Goal: Register for event/course

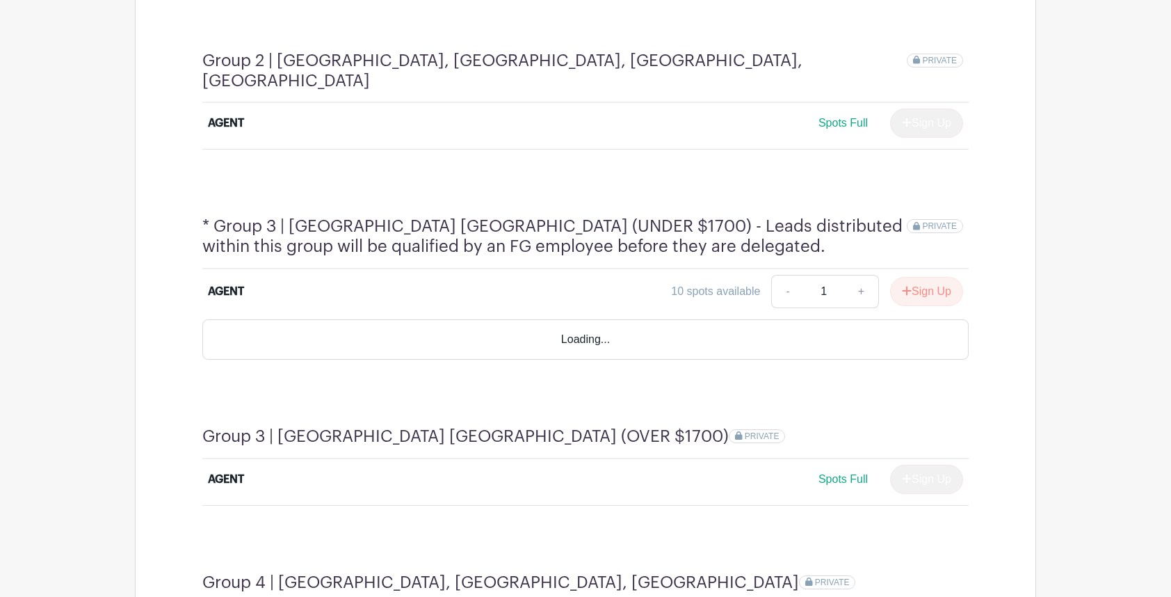
scroll to position [976, 0]
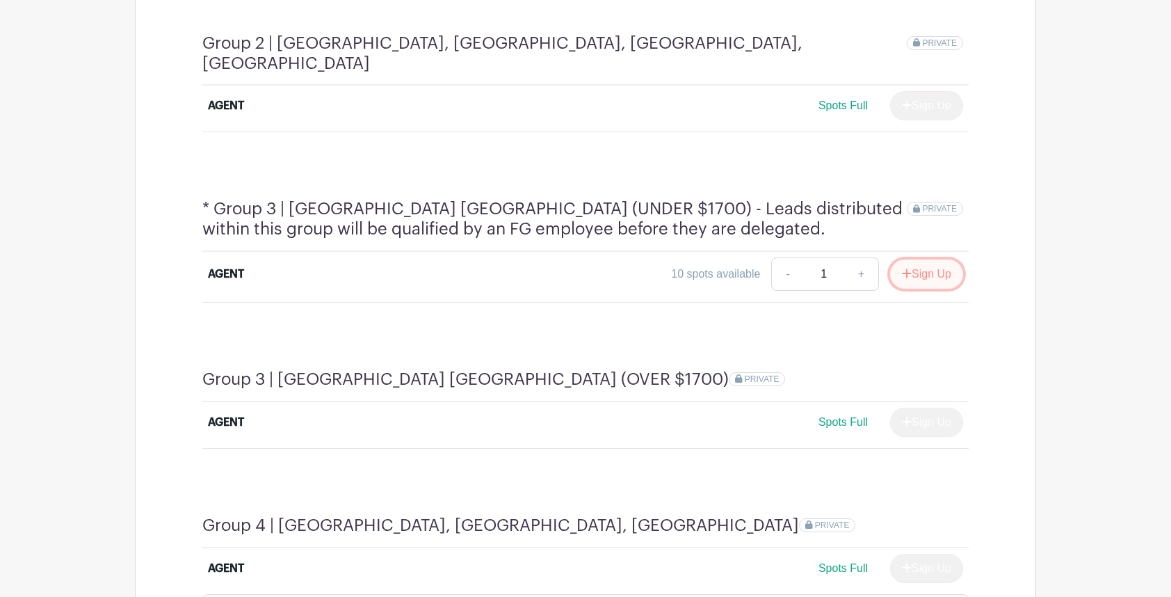
click at [938, 259] on button "Sign Up" at bounding box center [926, 273] width 73 height 29
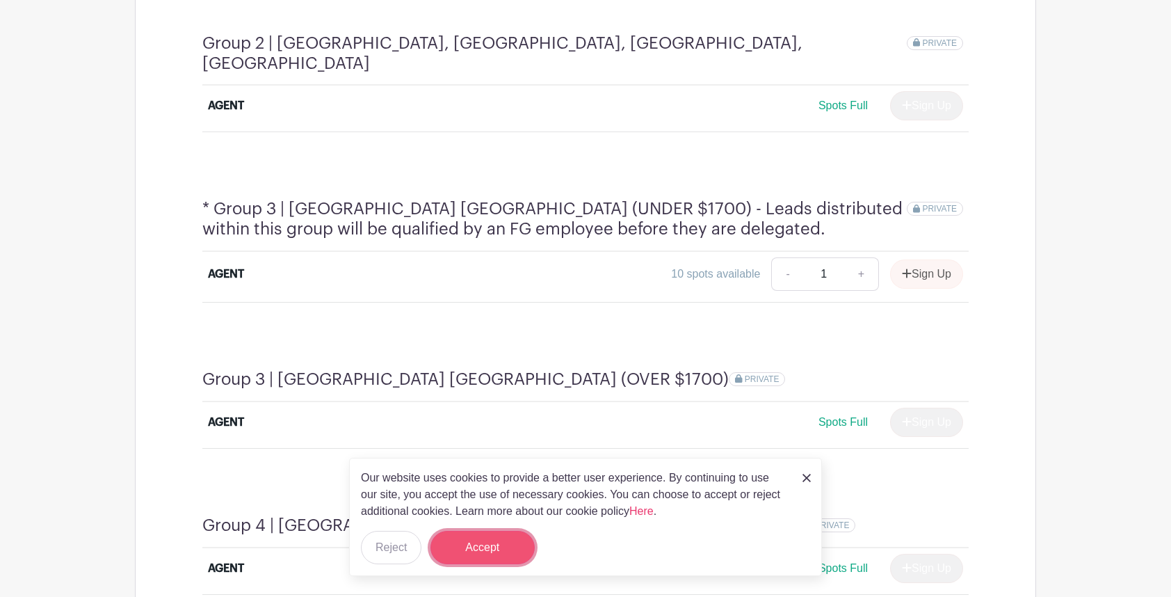
click at [494, 537] on button "Accept" at bounding box center [483, 547] width 104 height 33
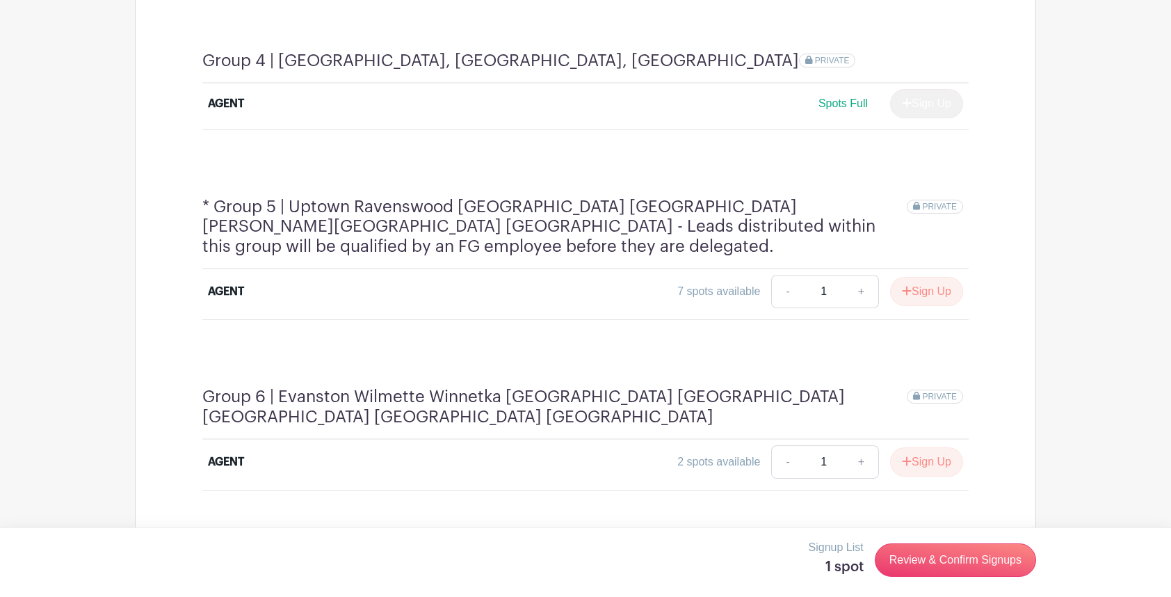
scroll to position [1442, 0]
click at [910, 276] on button "Sign Up" at bounding box center [926, 290] width 73 height 29
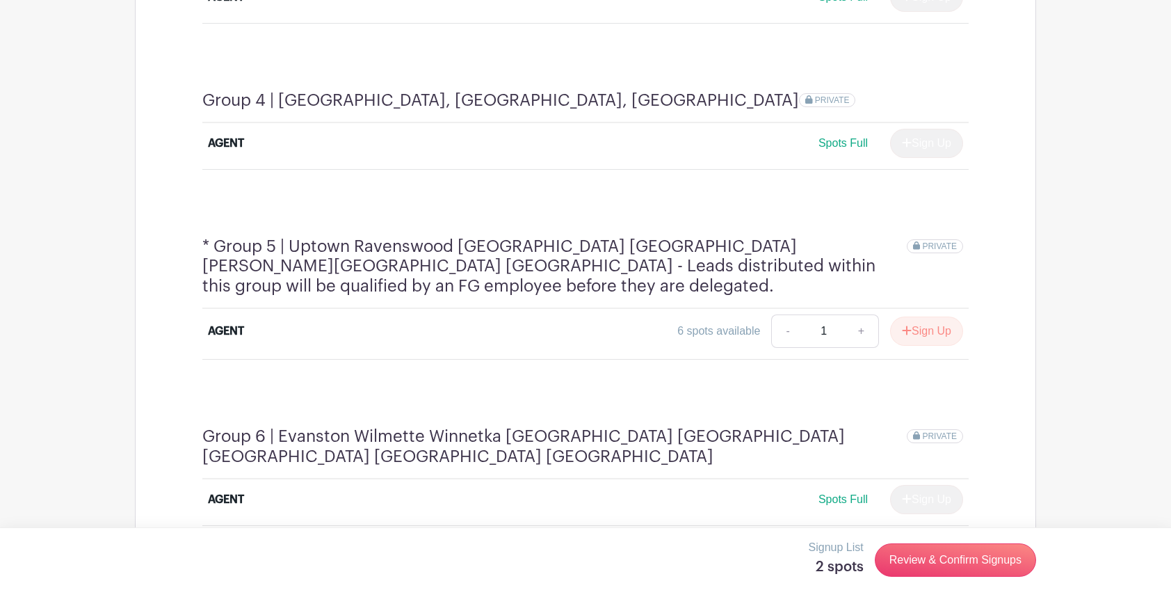
scroll to position [1394, 0]
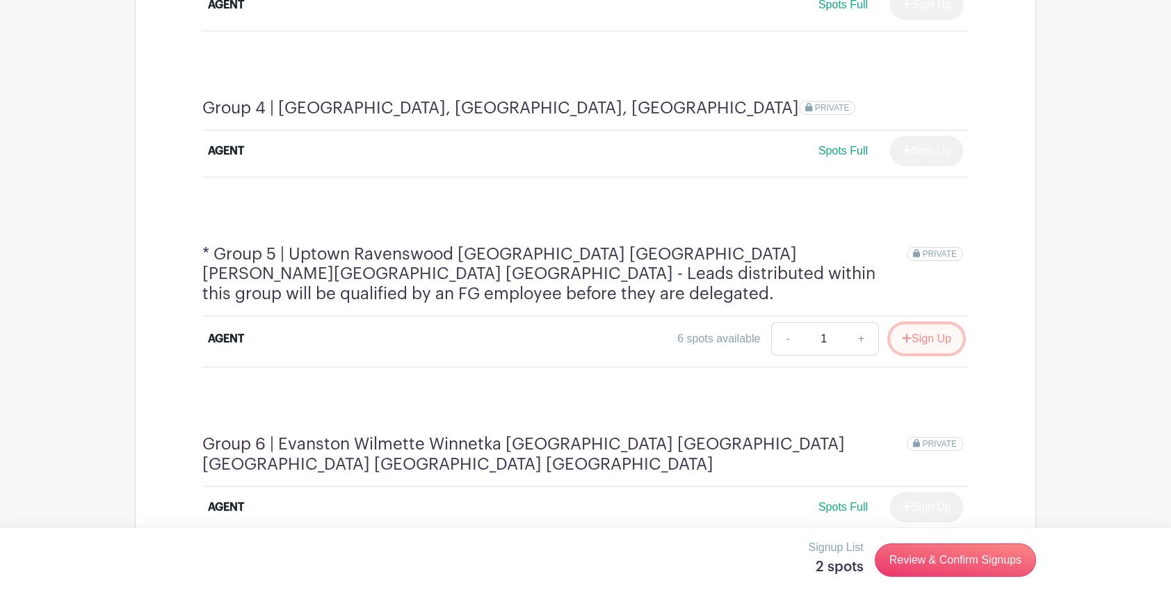
click at [918, 324] on button "Sign Up" at bounding box center [926, 338] width 73 height 29
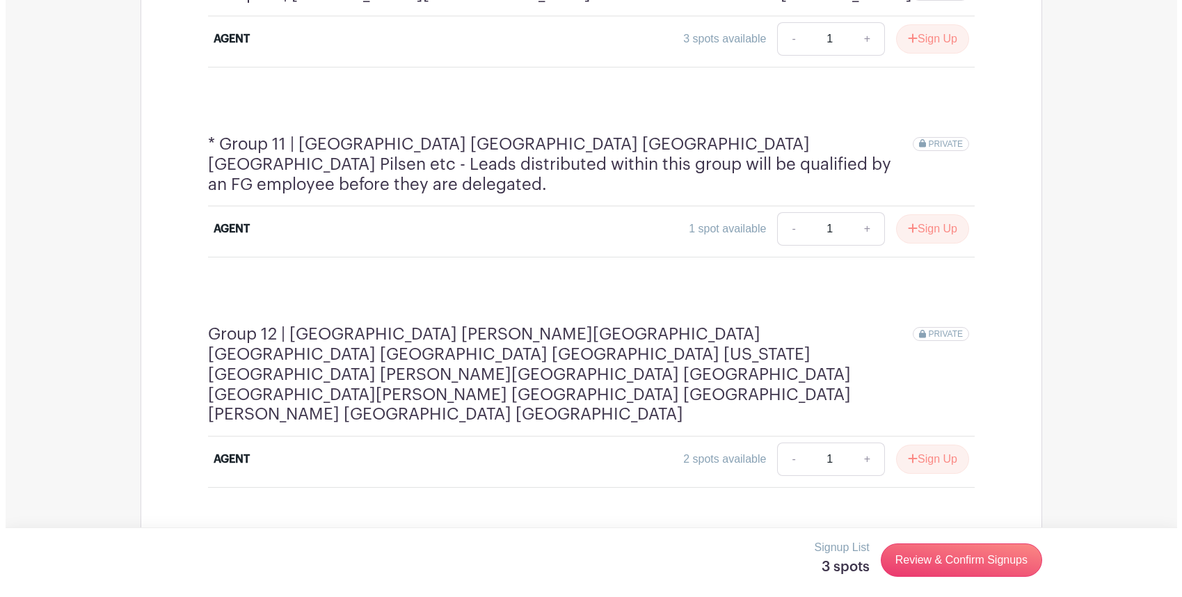
scroll to position [2759, 0]
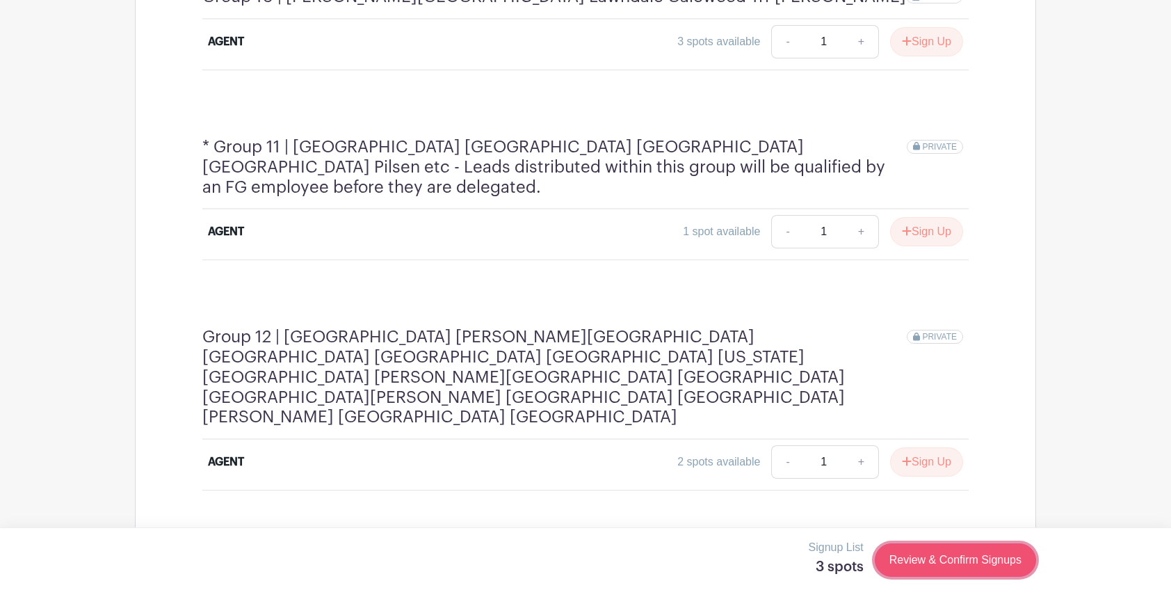
click at [921, 551] on link "Review & Confirm Signups" at bounding box center [955, 559] width 161 height 33
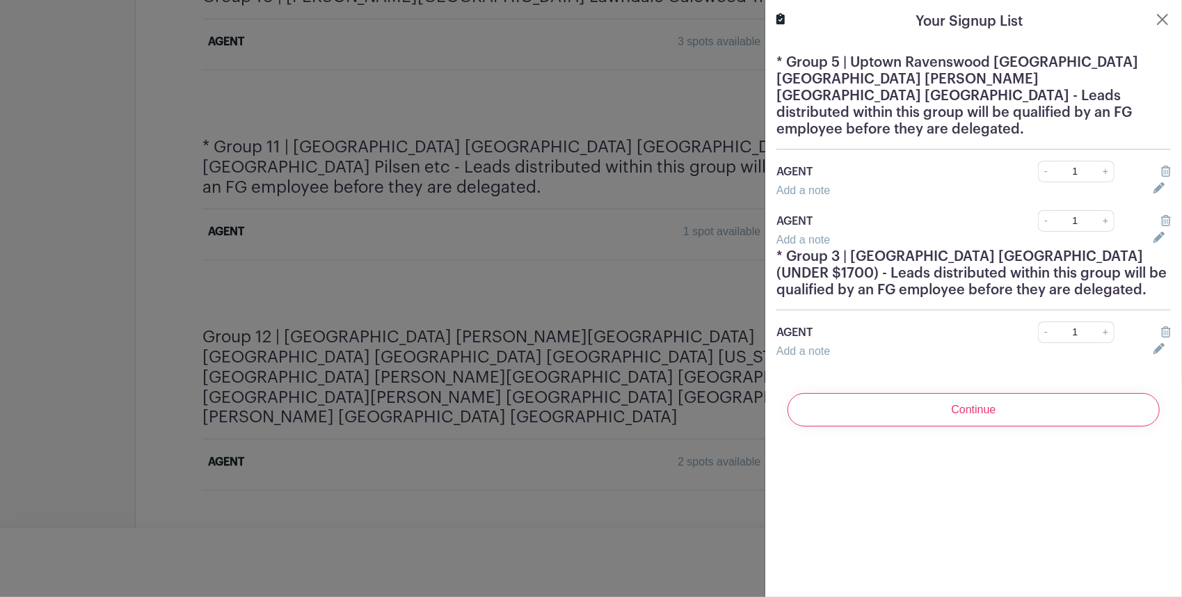
scroll to position [2755, 0]
drag, startPoint x: 909, startPoint y: 317, endPoint x: 928, endPoint y: 330, distance: 22.6
click at [928, 330] on div "AGENT - 1 + Add a note" at bounding box center [973, 340] width 394 height 38
click at [928, 343] on div "Add a note" at bounding box center [956, 351] width 377 height 17
click at [944, 276] on h5 "* Group 3 | [GEOGRAPHIC_DATA] [GEOGRAPHIC_DATA] (UNDER $1700) - Leads distribut…" at bounding box center [973, 273] width 394 height 50
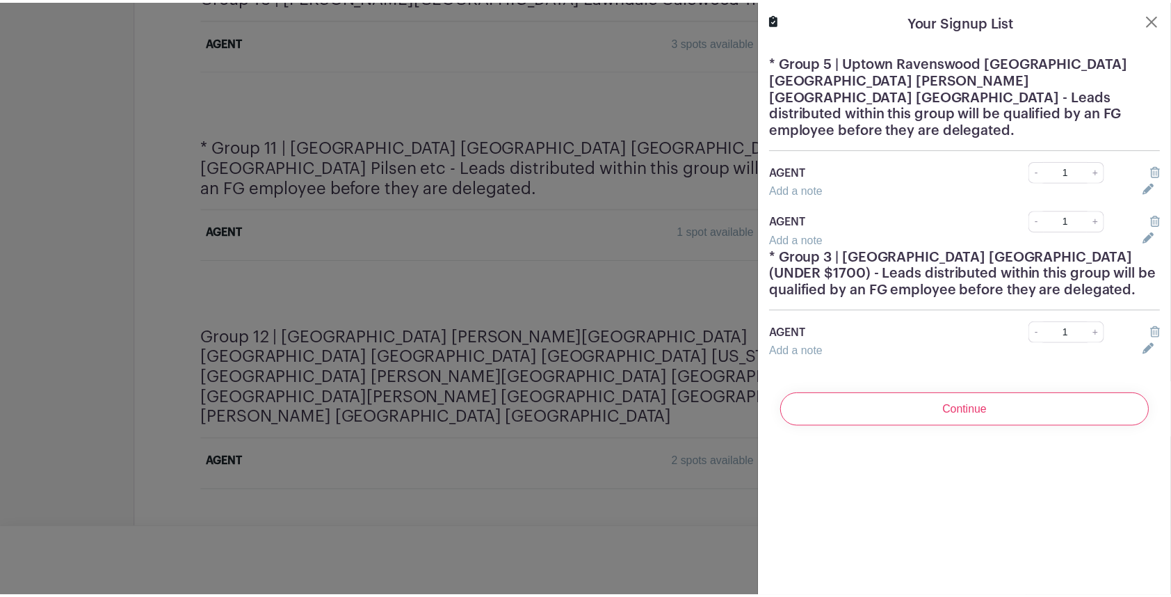
scroll to position [2751, 0]
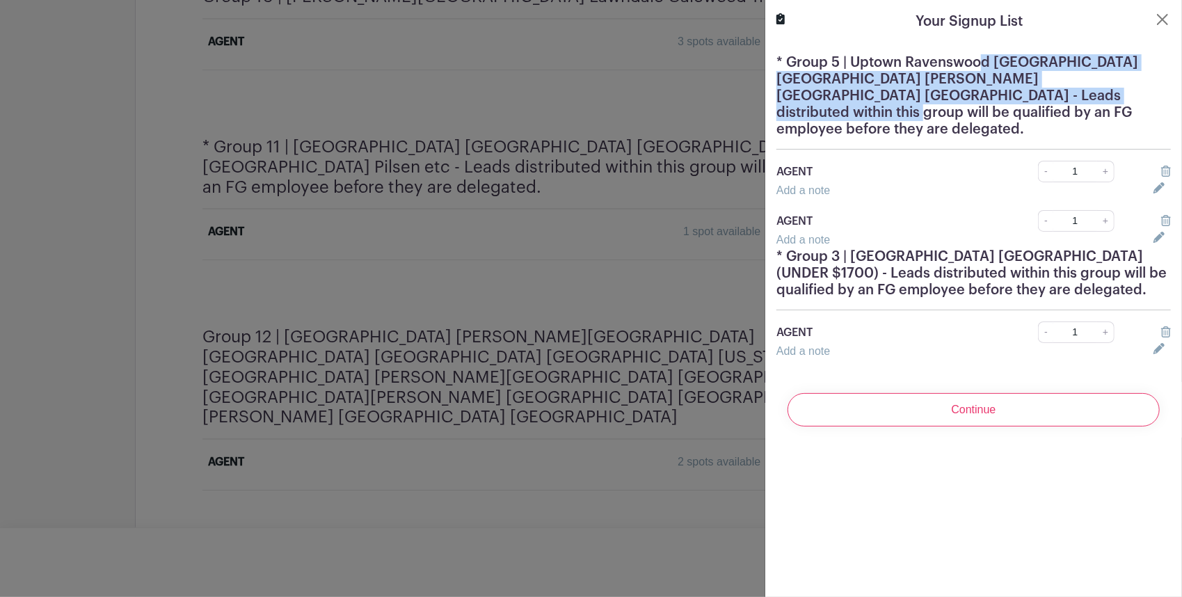
drag, startPoint x: 983, startPoint y: 68, endPoint x: 1032, endPoint y: 97, distance: 57.4
click at [1032, 97] on h5 "* Group 5 | Uptown Ravenswood [GEOGRAPHIC_DATA] [GEOGRAPHIC_DATA] [PERSON_NAME]…" at bounding box center [973, 95] width 394 height 83
click at [935, 78] on h5 "* Group 5 | Uptown Ravenswood [GEOGRAPHIC_DATA] [GEOGRAPHIC_DATA] [PERSON_NAME]…" at bounding box center [973, 95] width 394 height 83
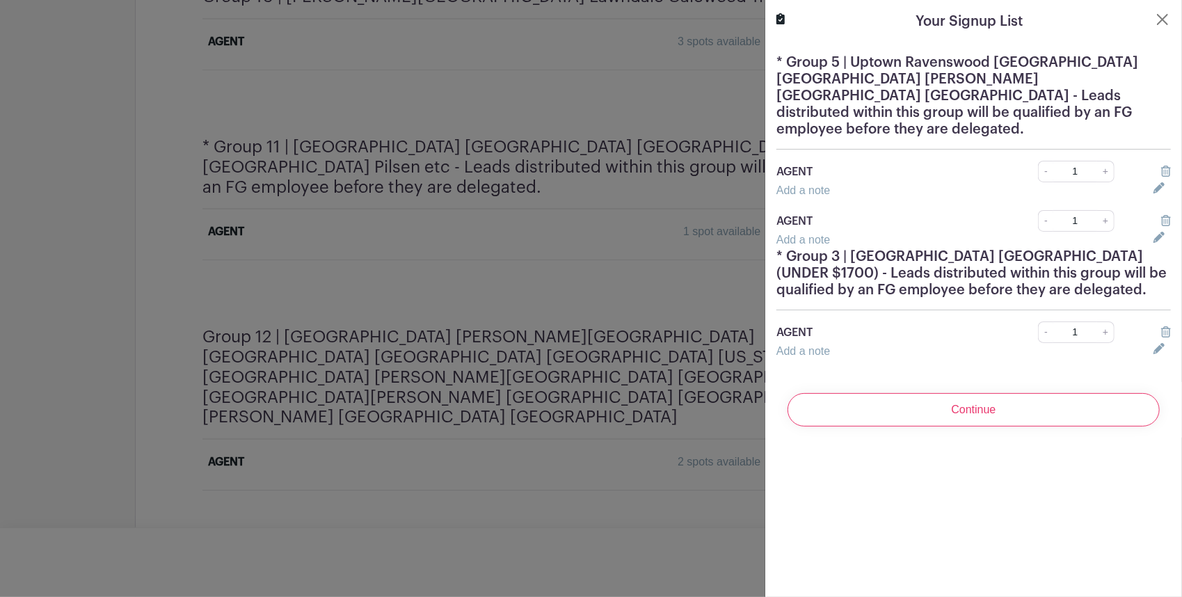
click at [565, 266] on div at bounding box center [591, 298] width 1182 height 597
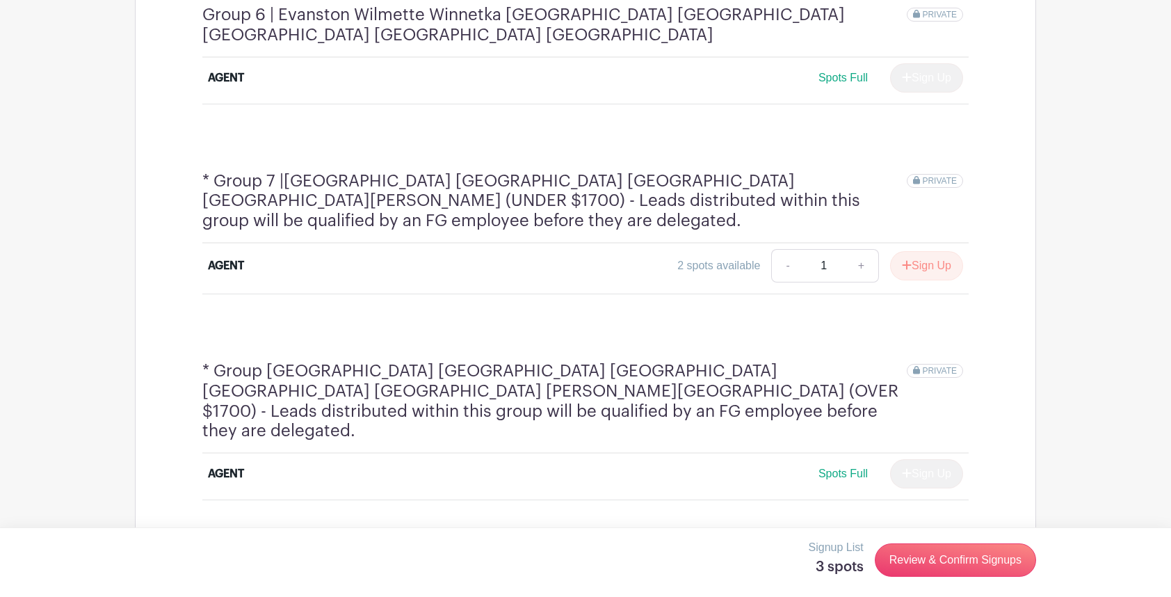
scroll to position [1813, 0]
click at [924, 252] on button "Sign Up" at bounding box center [926, 266] width 73 height 29
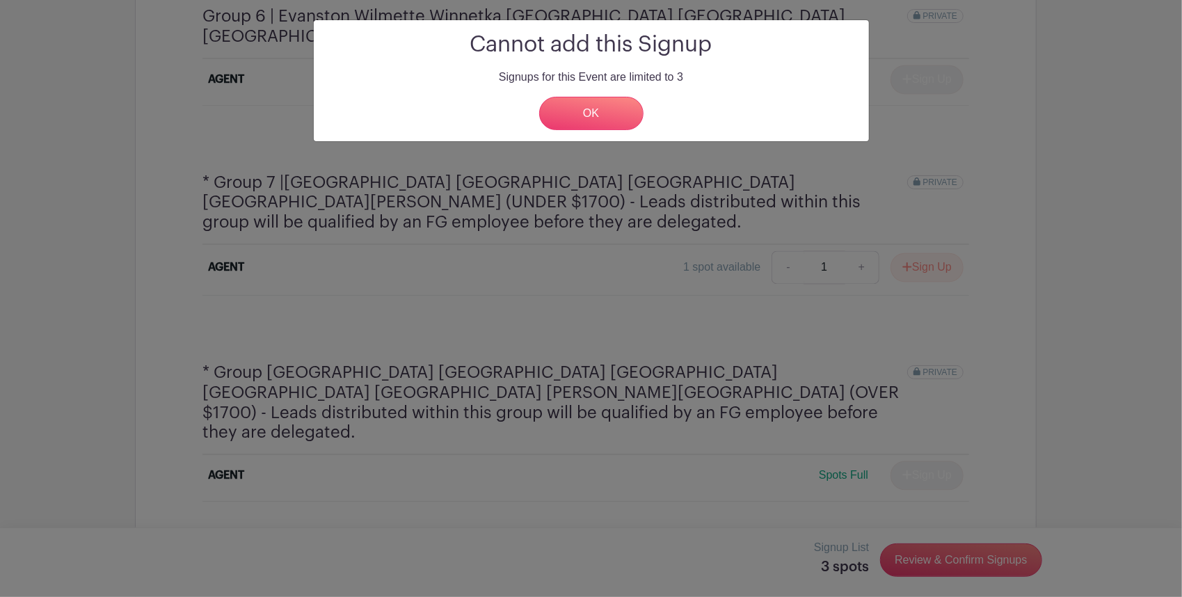
click at [623, 131] on div "Cannot add this Signup Signups for this Event are limited to 3 OK" at bounding box center [591, 80] width 555 height 121
click at [611, 115] on link "OK" at bounding box center [591, 113] width 104 height 33
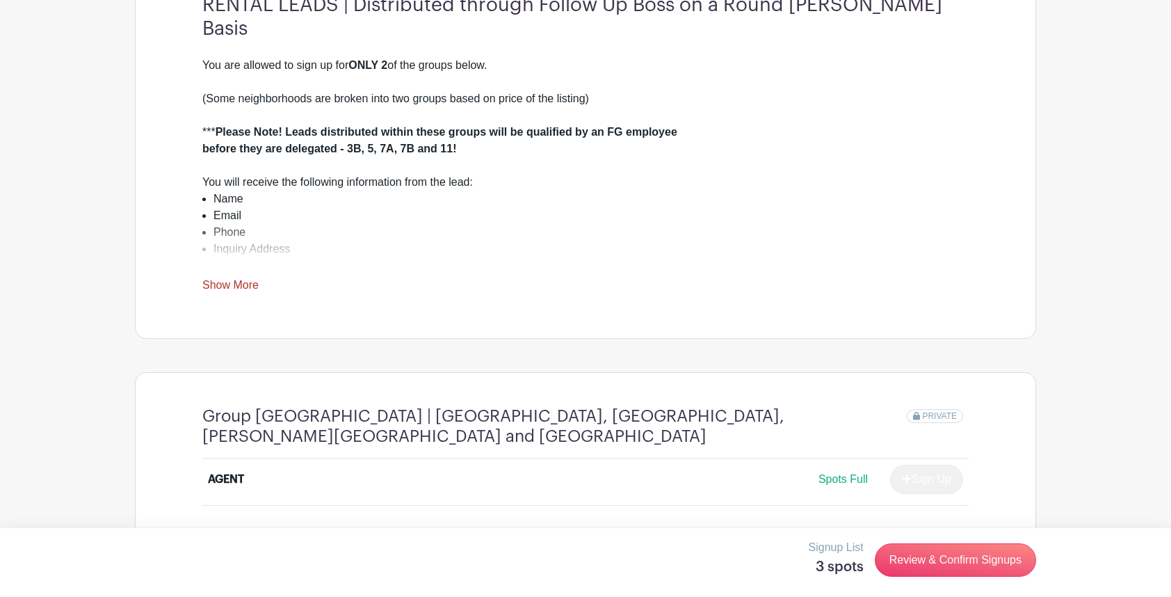
scroll to position [335, 0]
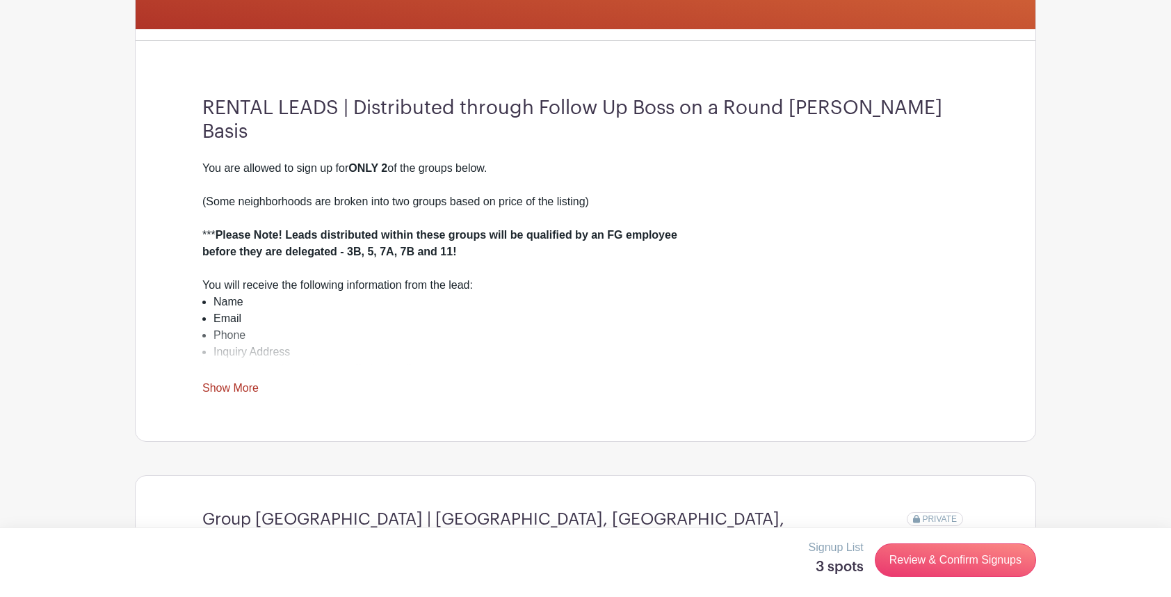
click at [244, 393] on link "Show More" at bounding box center [230, 390] width 56 height 17
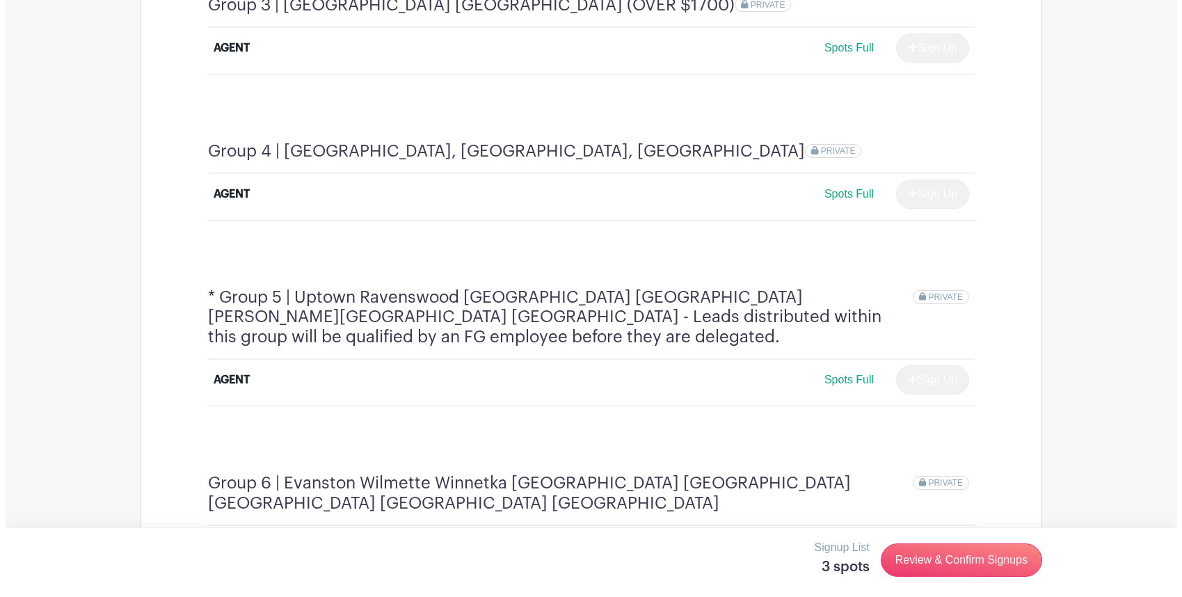
scroll to position [1623, 0]
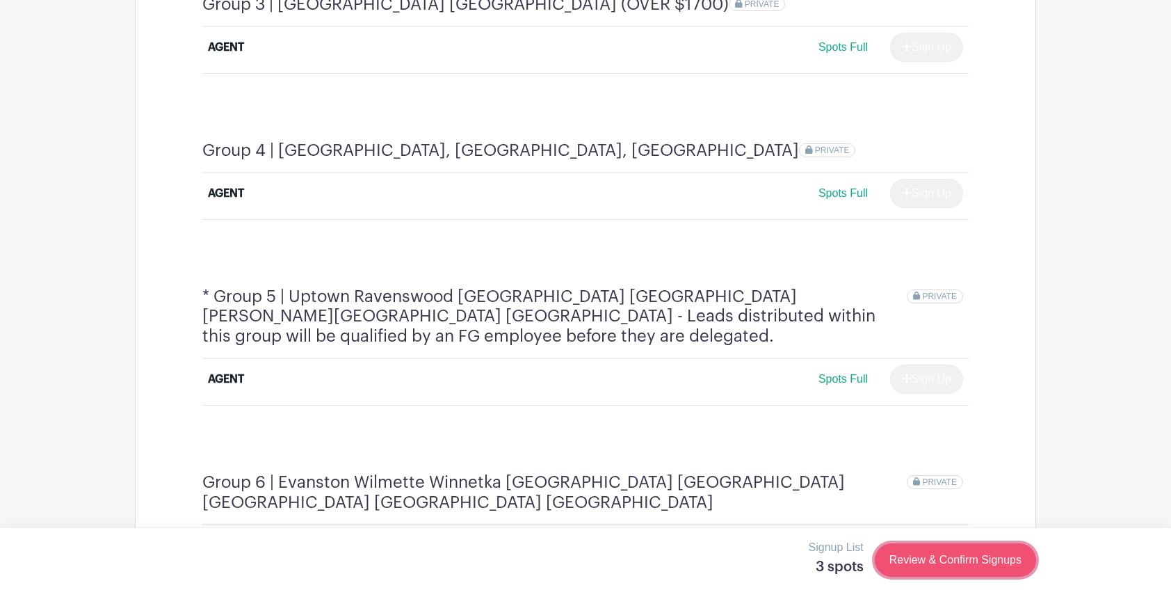
click at [932, 554] on link "Review & Confirm Signups" at bounding box center [955, 559] width 161 height 33
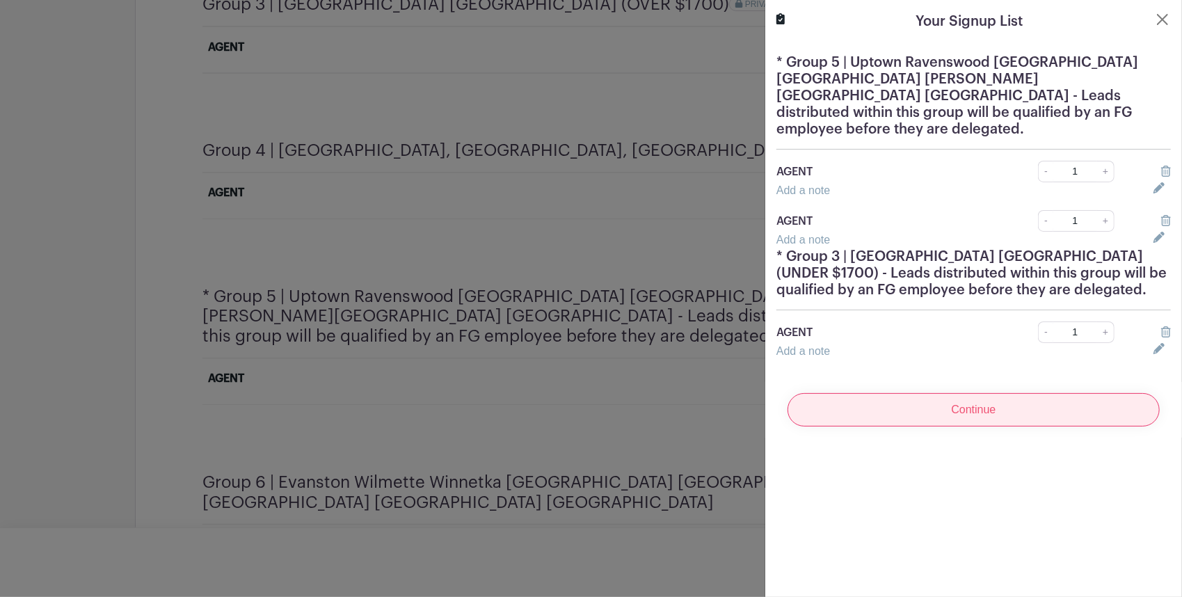
click at [972, 393] on input "Continue" at bounding box center [973, 409] width 372 height 33
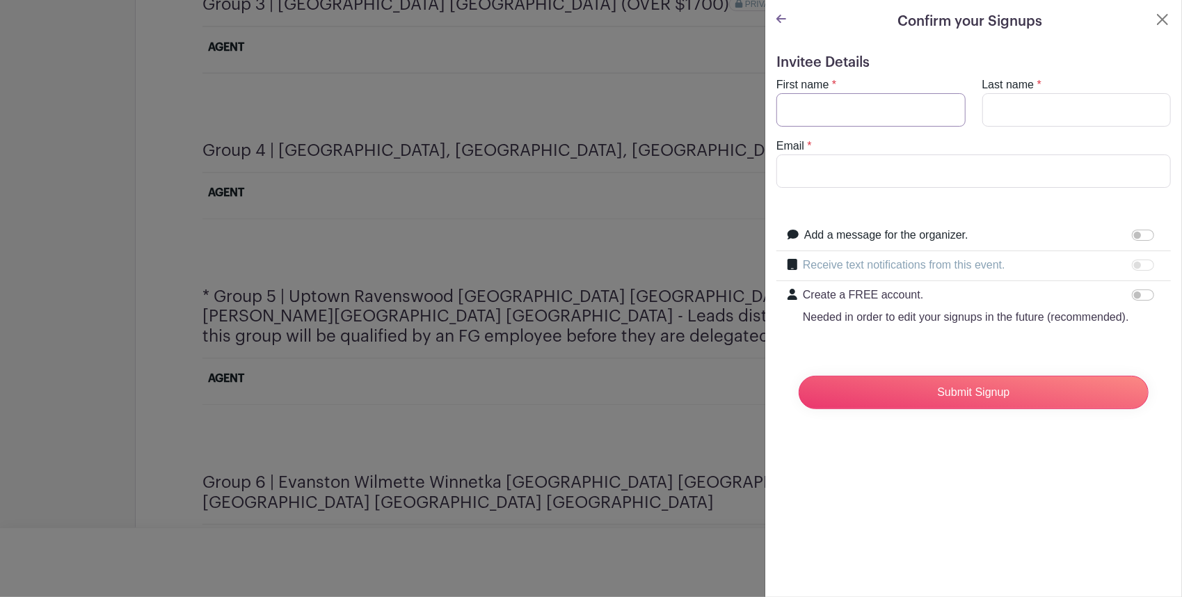
click at [919, 114] on input "First name" at bounding box center [870, 109] width 189 height 33
type input "[PERSON_NAME]"
type input "[PERSON_NAME][EMAIL_ADDRESS][PERSON_NAME][DOMAIN_NAME]"
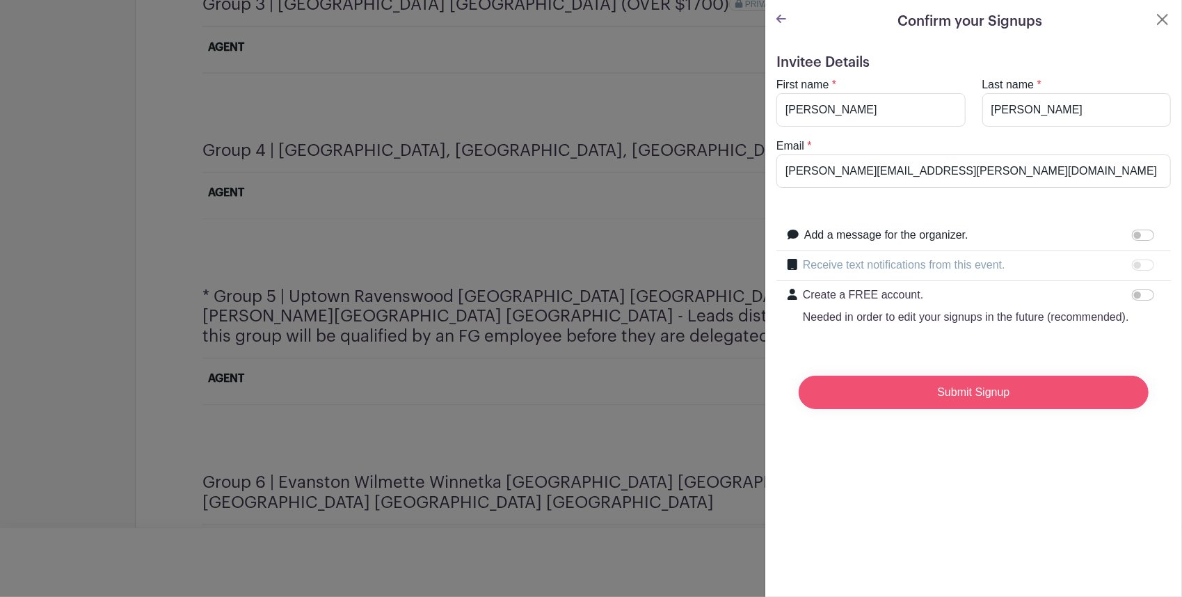
click at [947, 405] on input "Submit Signup" at bounding box center [973, 392] width 350 height 33
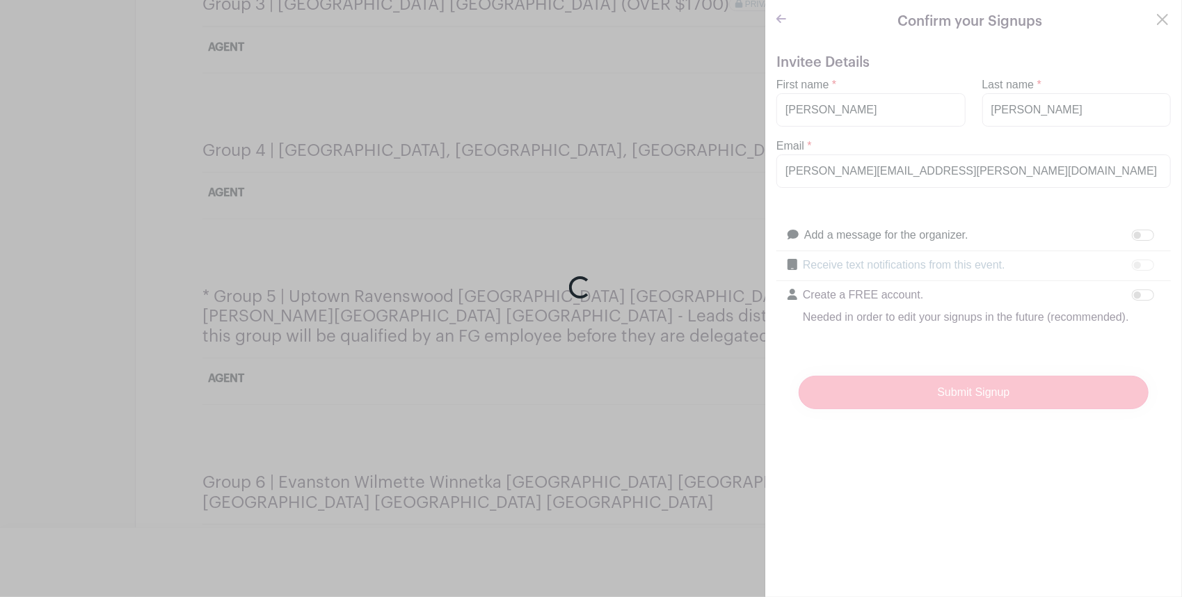
scroll to position [1627, 0]
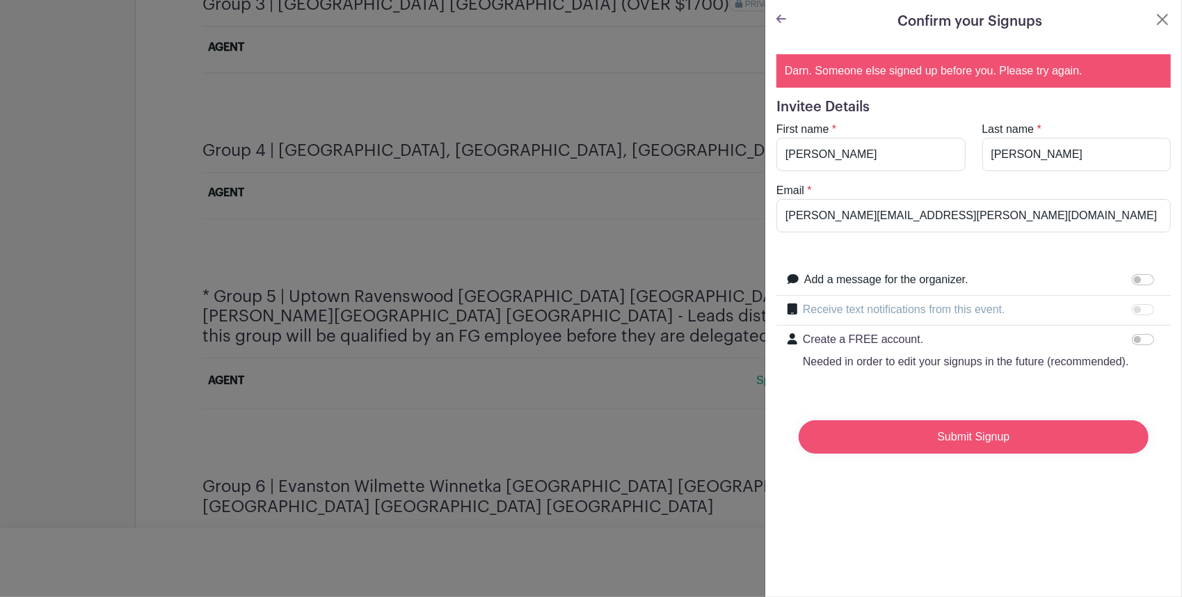
click at [950, 451] on input "Submit Signup" at bounding box center [973, 436] width 350 height 33
click at [782, 25] on link at bounding box center [781, 19] width 10 height 12
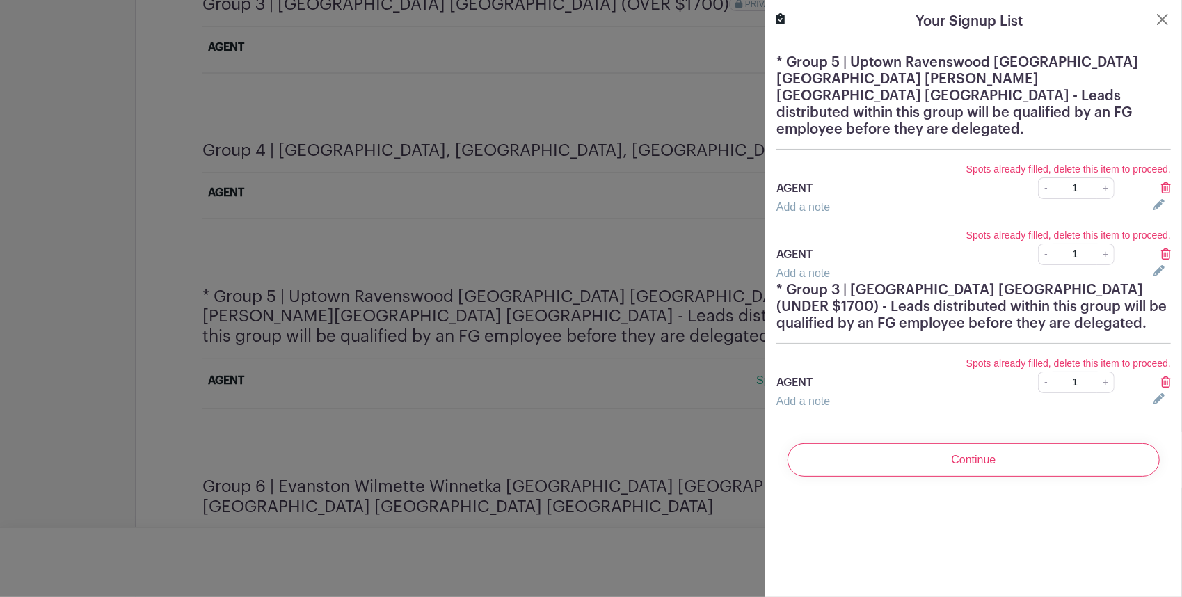
click at [1161, 182] on icon at bounding box center [1166, 187] width 10 height 11
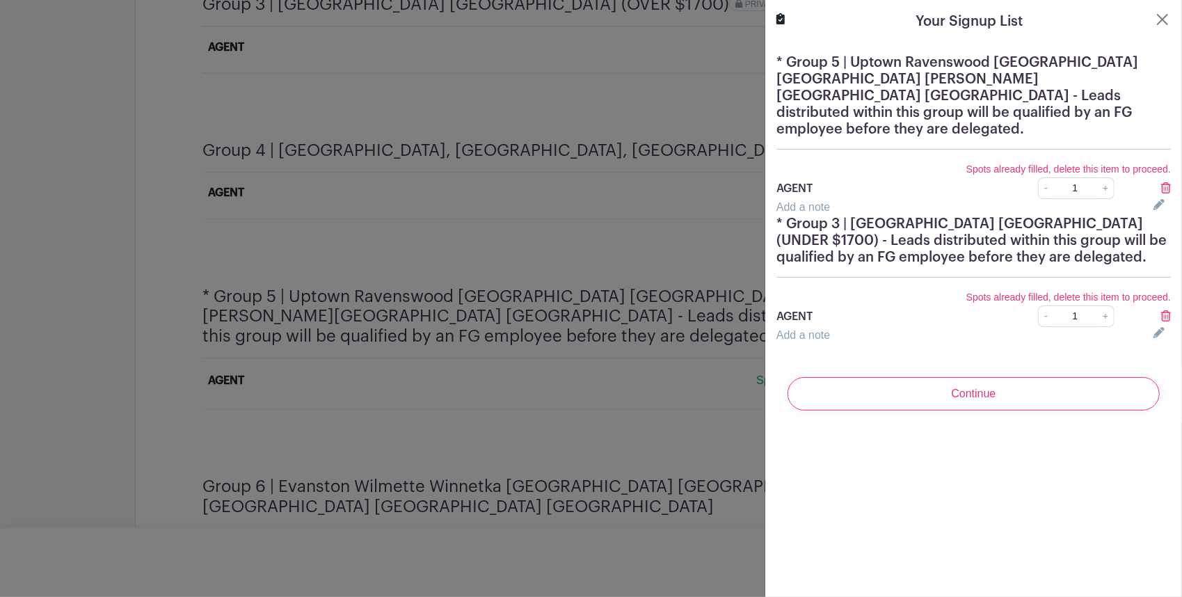
click at [1161, 182] on icon at bounding box center [1166, 187] width 10 height 11
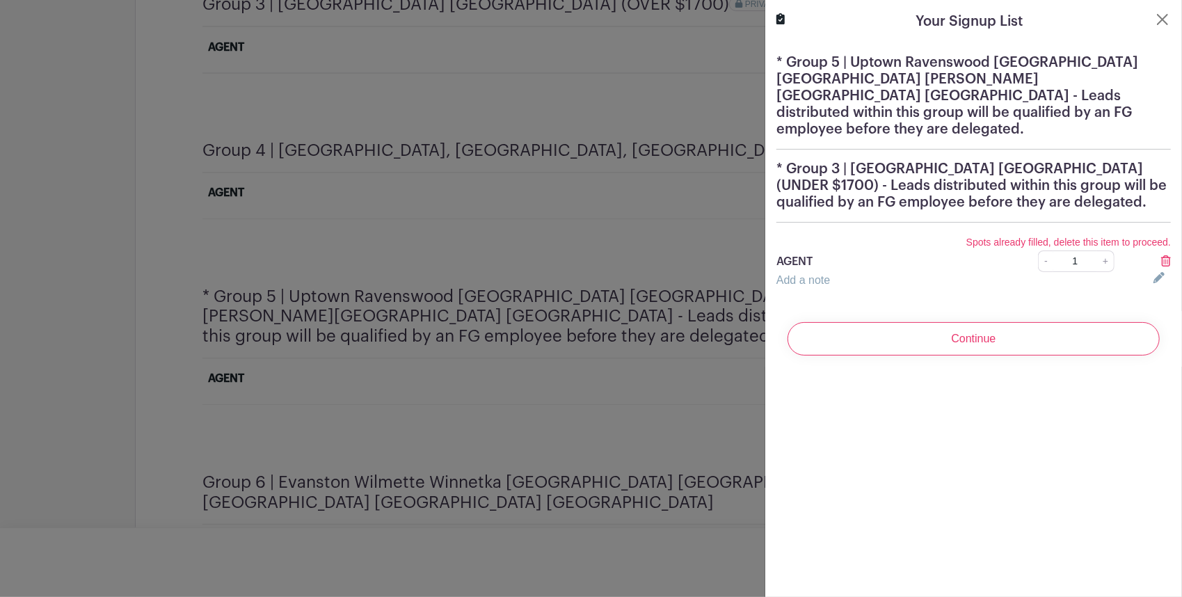
click at [1155, 170] on h5 "* Group 3 | [GEOGRAPHIC_DATA] [GEOGRAPHIC_DATA] (UNDER $1700) - Leads distribut…" at bounding box center [973, 186] width 394 height 50
click at [1161, 255] on icon at bounding box center [1166, 260] width 10 height 11
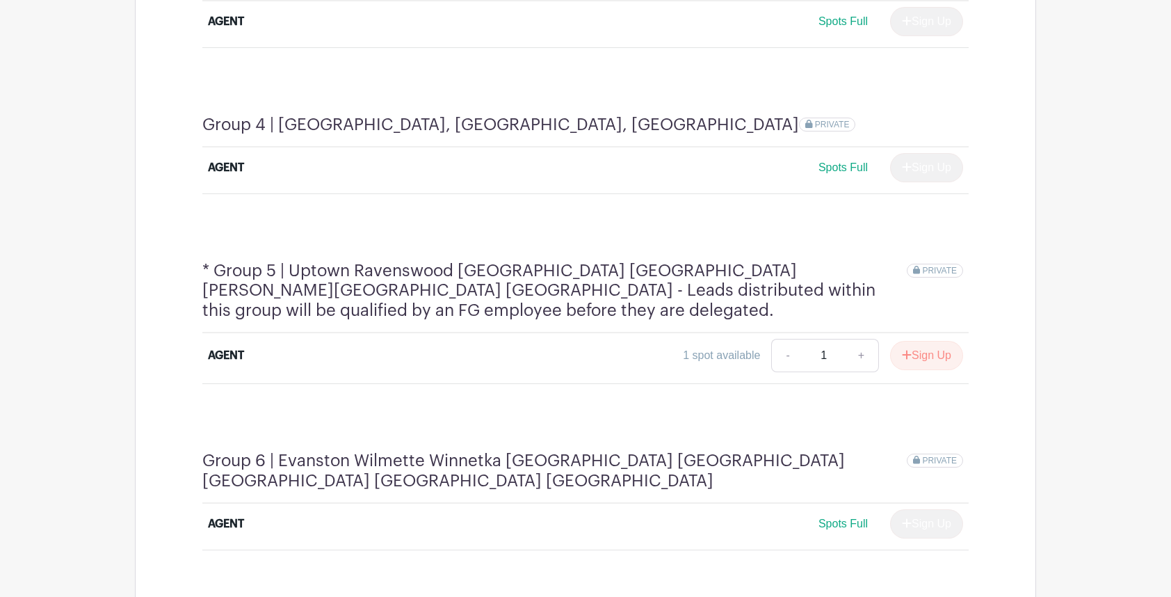
scroll to position [1643, 0]
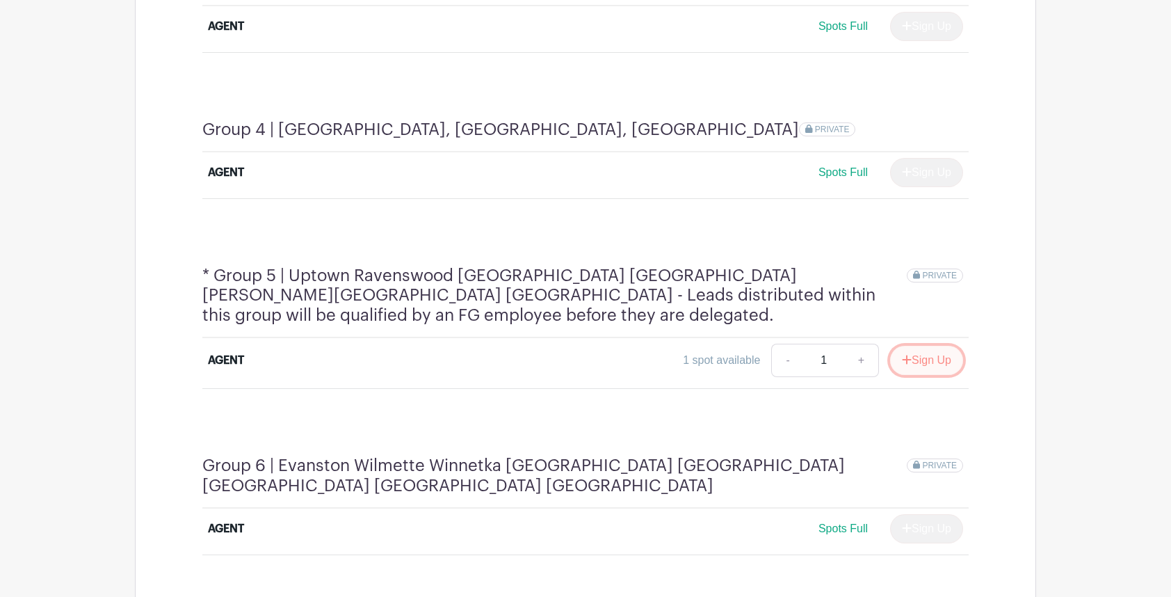
click at [932, 346] on button "Sign Up" at bounding box center [926, 360] width 73 height 29
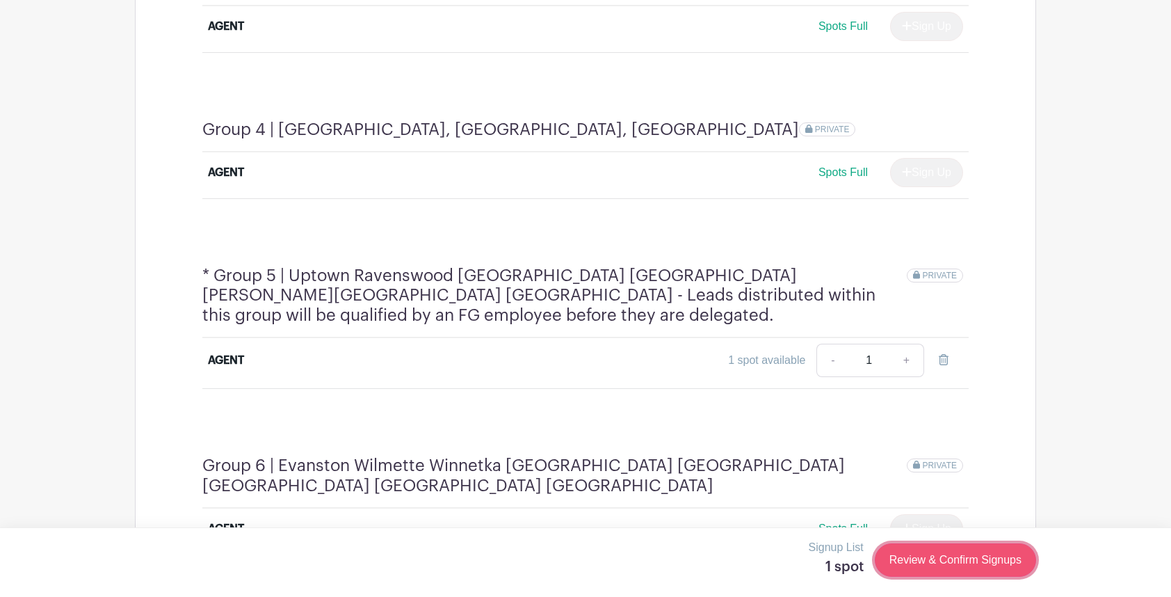
click at [961, 559] on link "Review & Confirm Signups" at bounding box center [955, 559] width 161 height 33
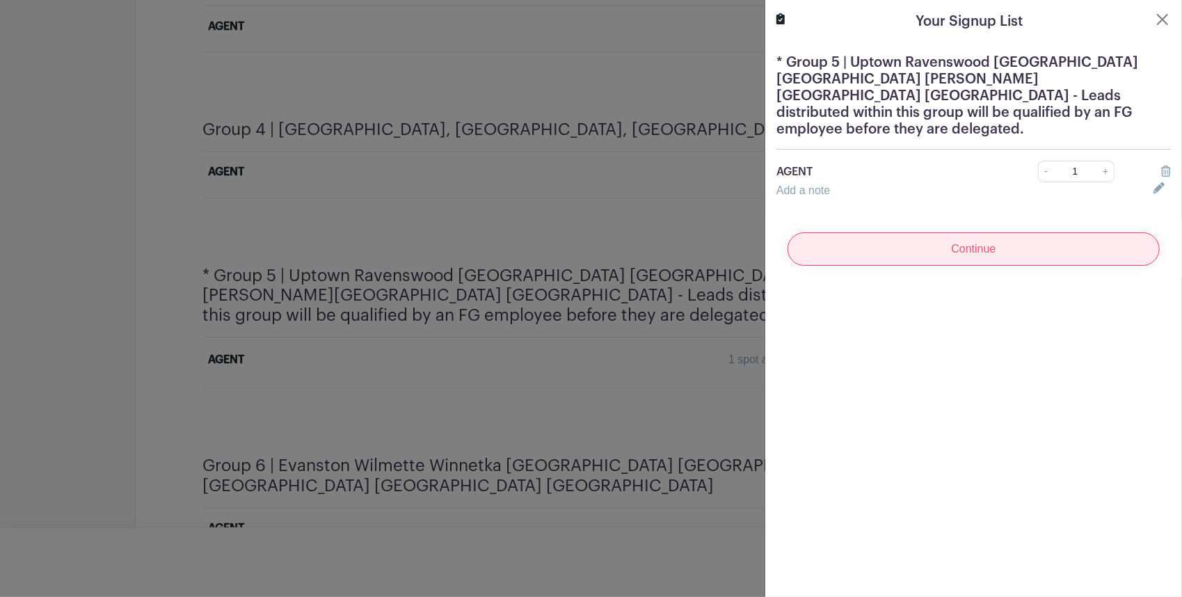
click at [1000, 236] on input "Continue" at bounding box center [973, 248] width 372 height 33
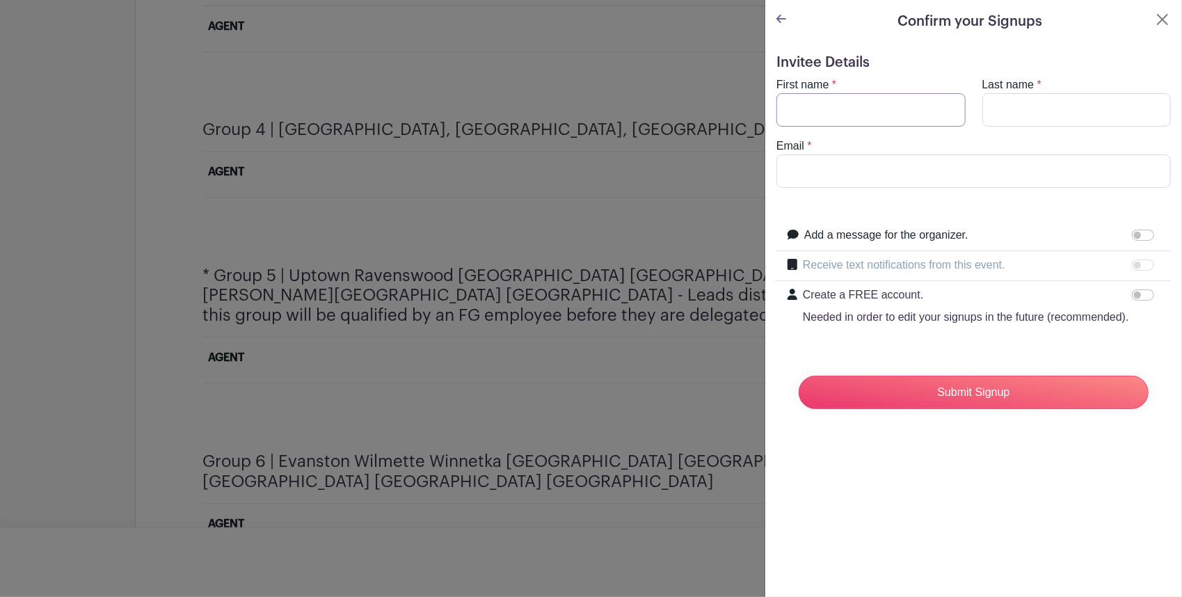
click at [902, 108] on input "First name" at bounding box center [870, 109] width 189 height 33
type input "[PERSON_NAME]"
type input "[PERSON_NAME][EMAIL_ADDRESS][PERSON_NAME][DOMAIN_NAME]"
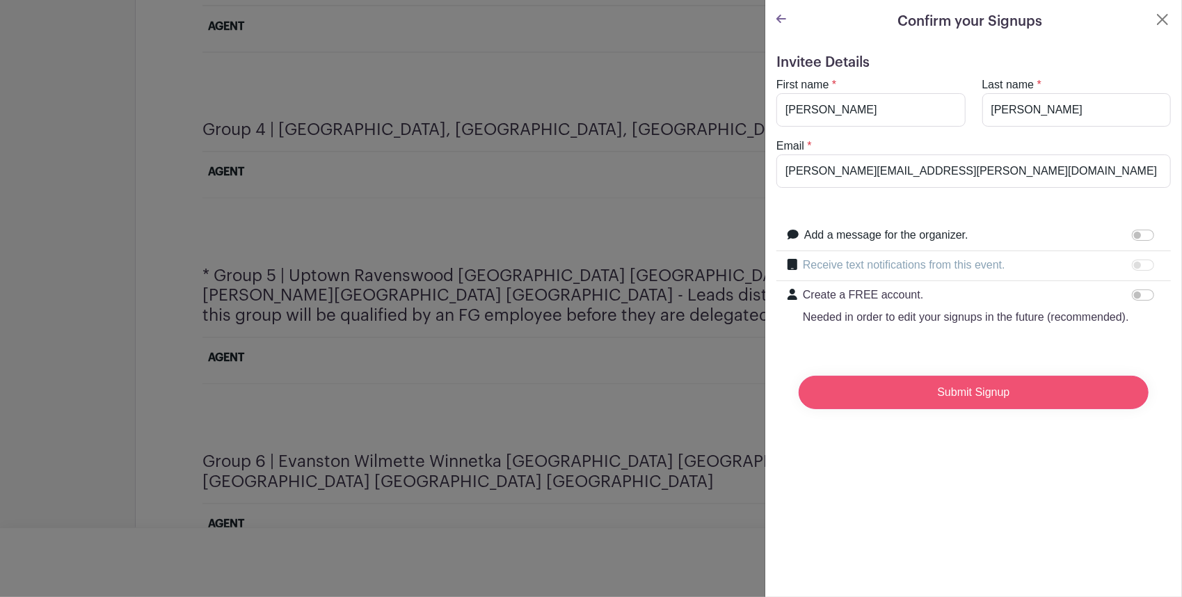
click at [949, 403] on input "Submit Signup" at bounding box center [973, 392] width 350 height 33
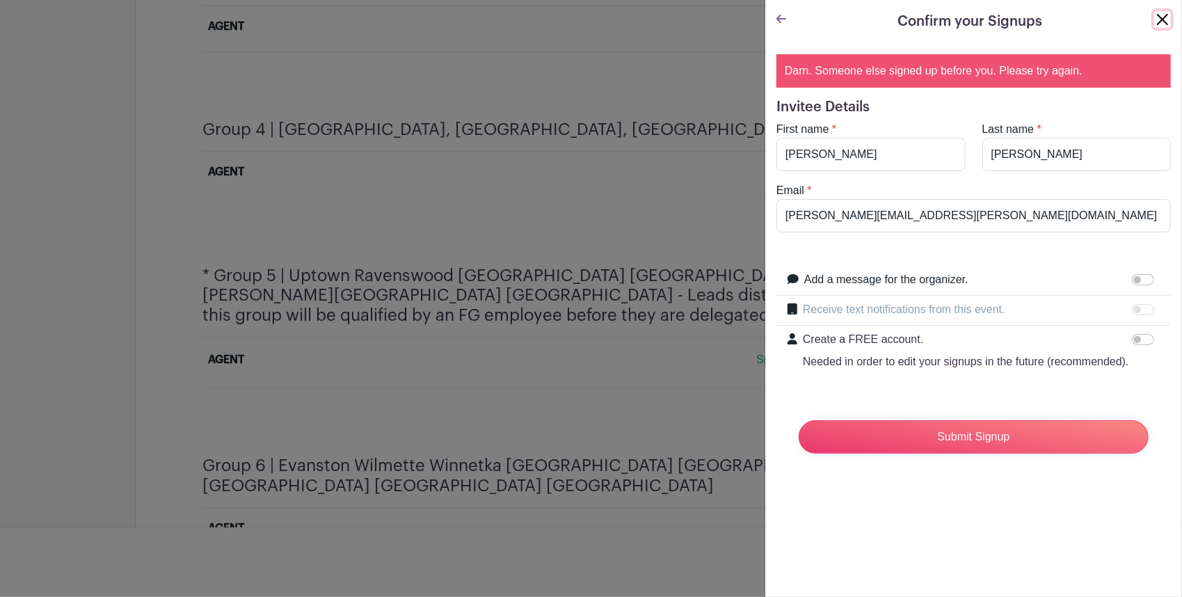
click at [1154, 15] on button "Close" at bounding box center [1162, 19] width 17 height 17
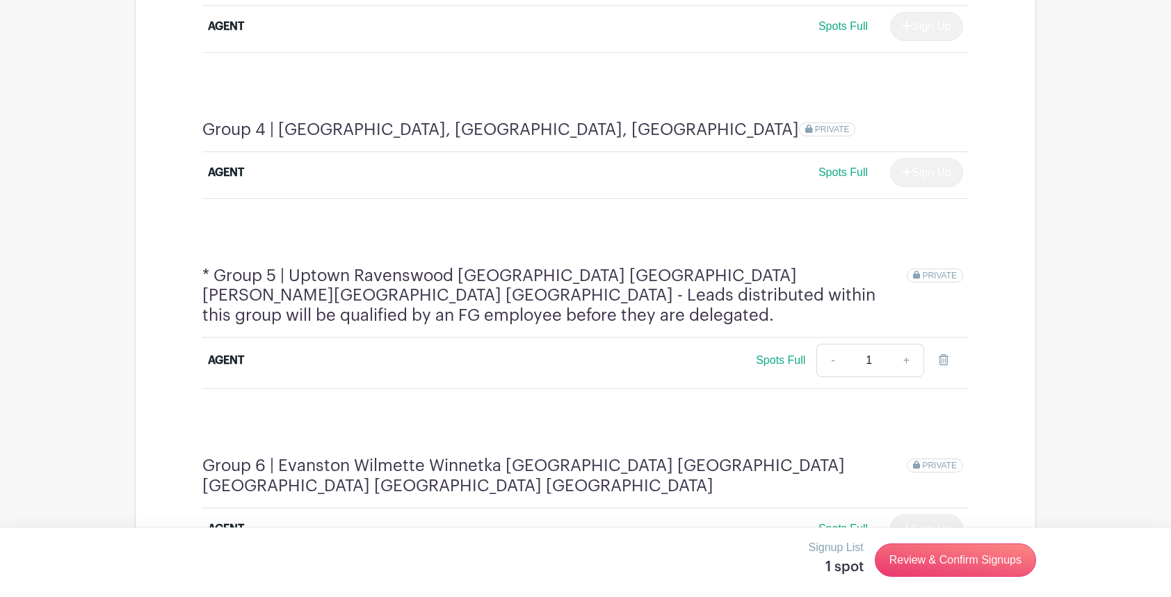
click at [820, 266] on h4 "* Group 5 | Uptown Ravenswood [GEOGRAPHIC_DATA] [GEOGRAPHIC_DATA] [PERSON_NAME]…" at bounding box center [554, 296] width 705 height 60
click at [937, 565] on link "Review & Confirm Signups" at bounding box center [955, 559] width 161 height 33
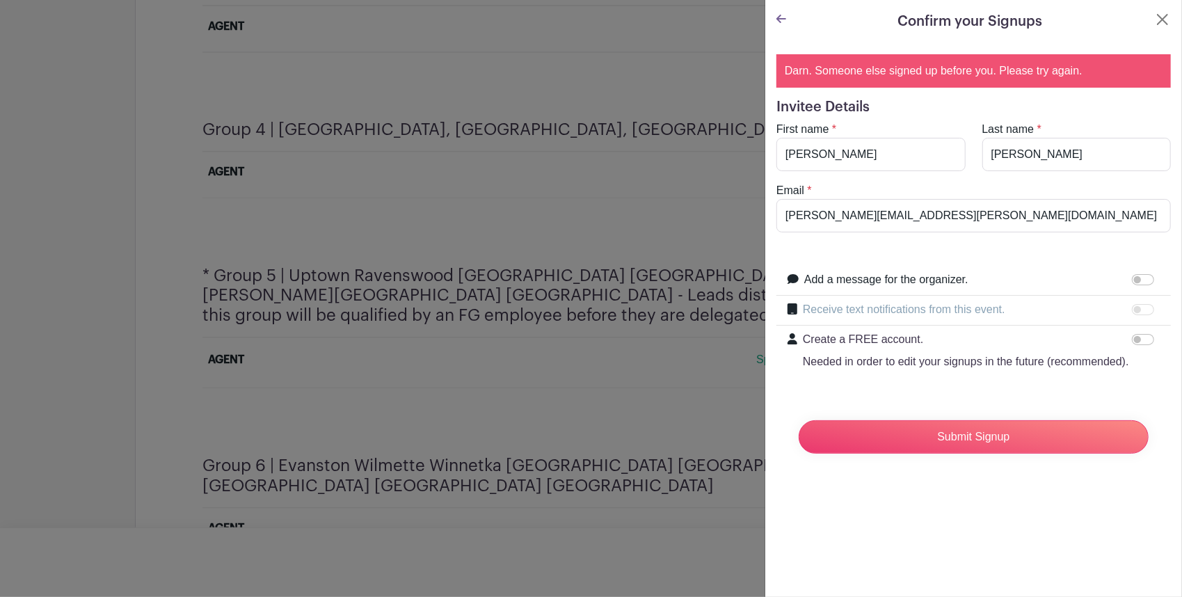
click at [780, 17] on icon at bounding box center [781, 18] width 10 height 11
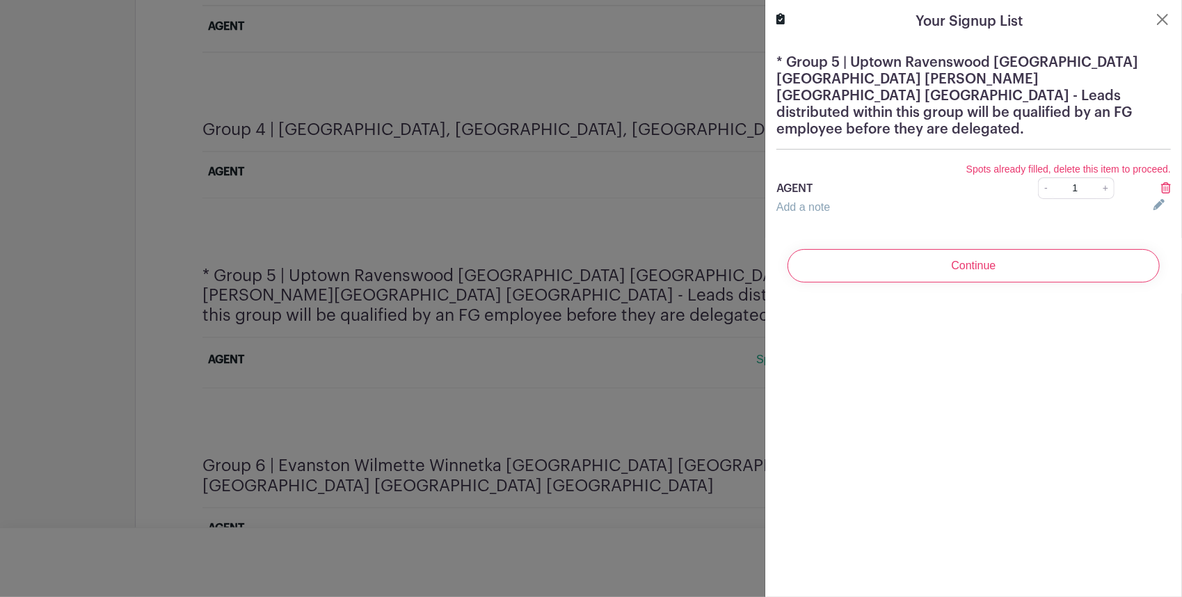
click at [1161, 182] on icon at bounding box center [1166, 187] width 10 height 11
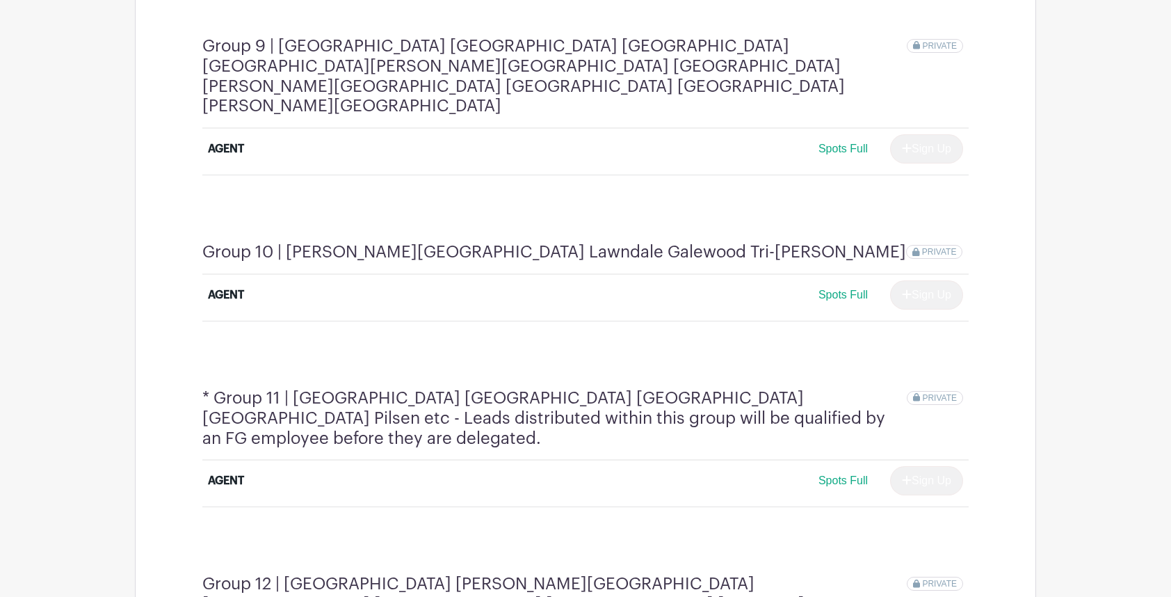
scroll to position [2998, 0]
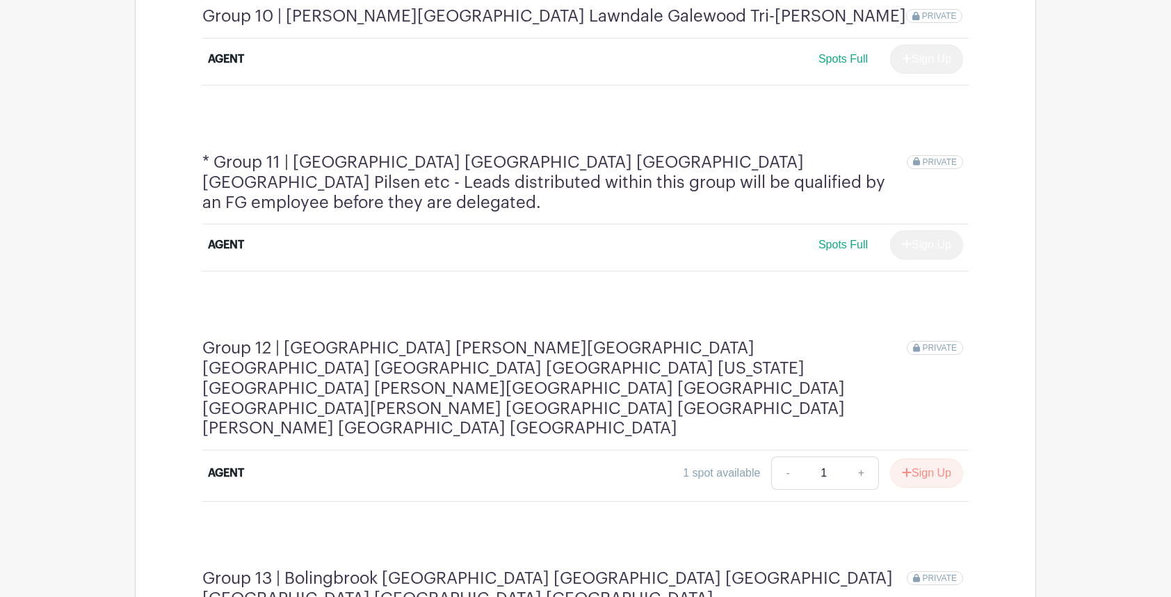
click at [996, 451] on div "AGENT 1 spot available - 1 + Sign Up" at bounding box center [585, 476] width 833 height 51
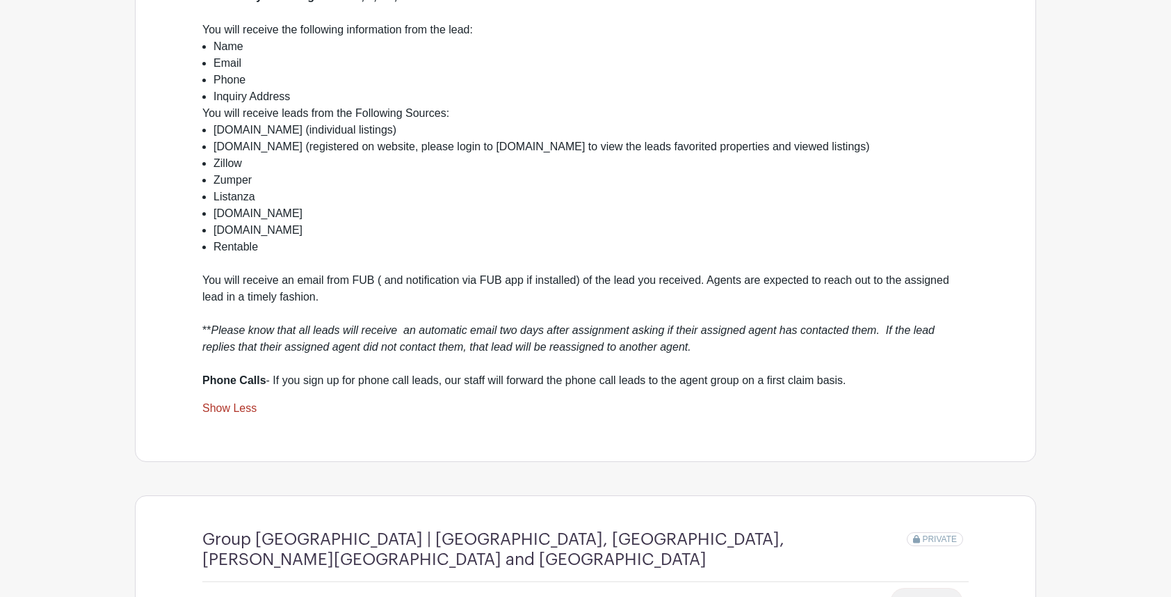
scroll to position [594, 0]
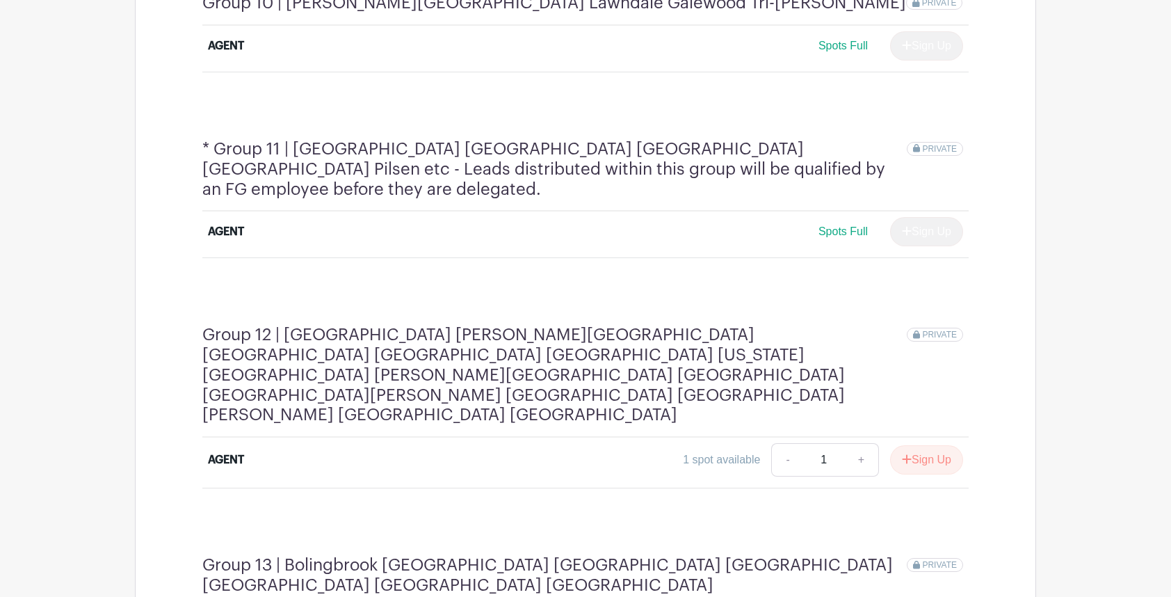
scroll to position [3011, 0]
click at [860, 444] on link "+" at bounding box center [861, 460] width 35 height 33
click at [779, 444] on link "-" at bounding box center [787, 460] width 32 height 33
click at [853, 444] on link "+" at bounding box center [861, 460] width 35 height 33
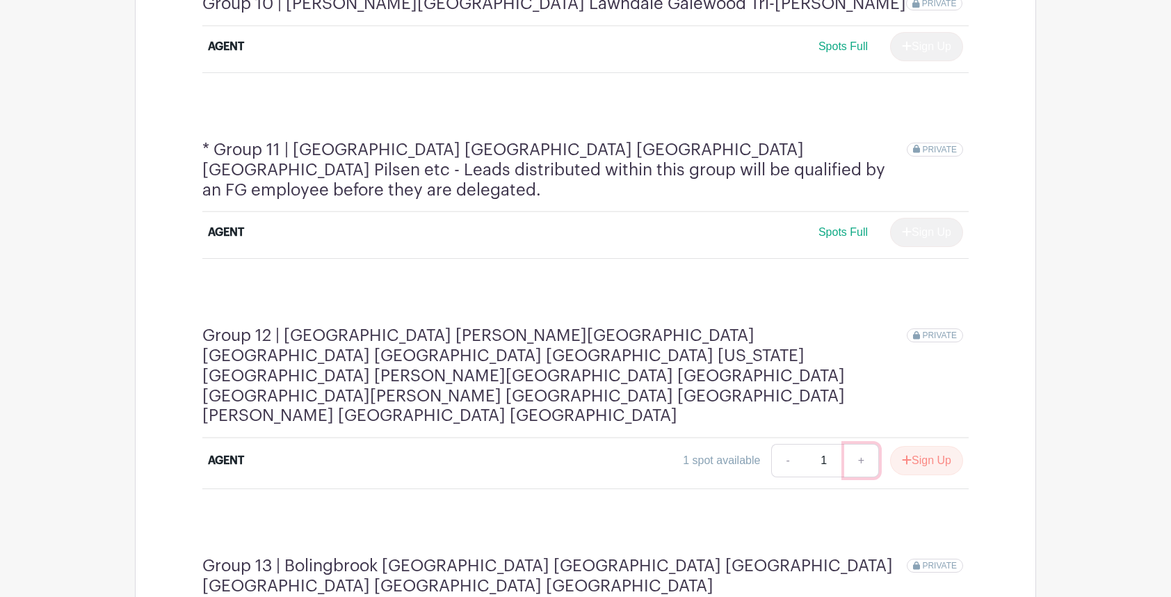
click at [853, 444] on link "+" at bounding box center [861, 460] width 35 height 33
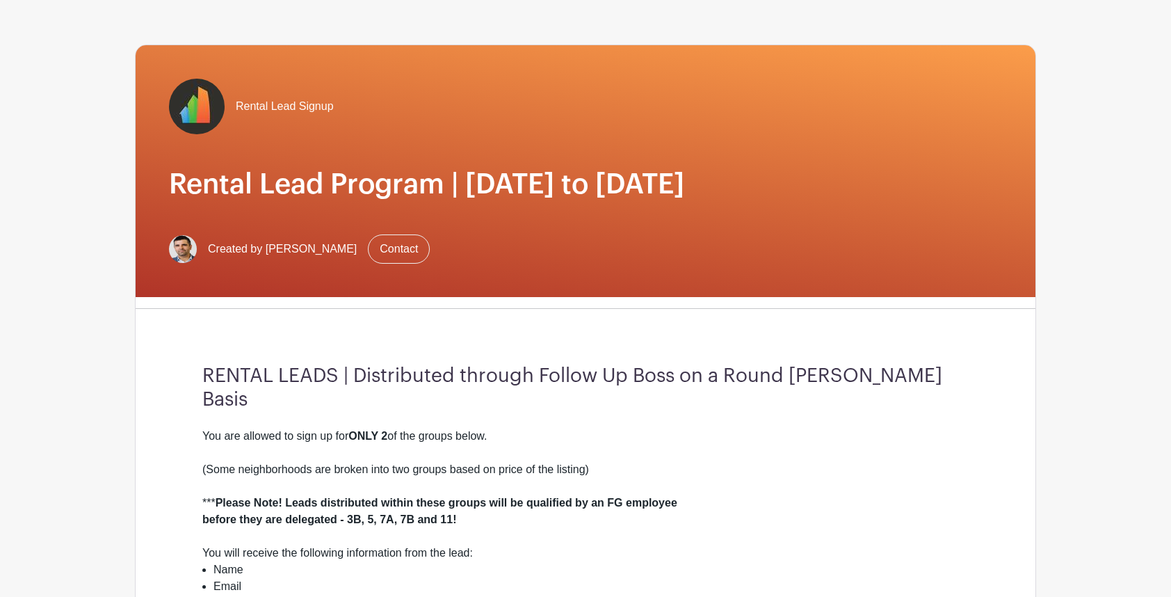
scroll to position [0, 0]
